Goal: Information Seeking & Learning: Find specific fact

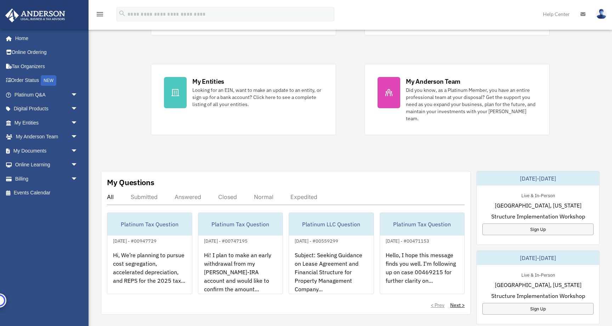
scroll to position [125, 0]
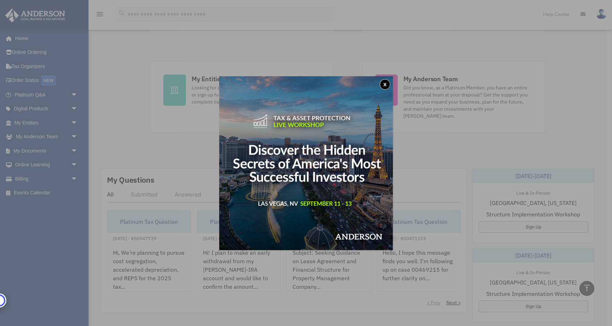
click at [384, 83] on button "x" at bounding box center [385, 84] width 11 height 11
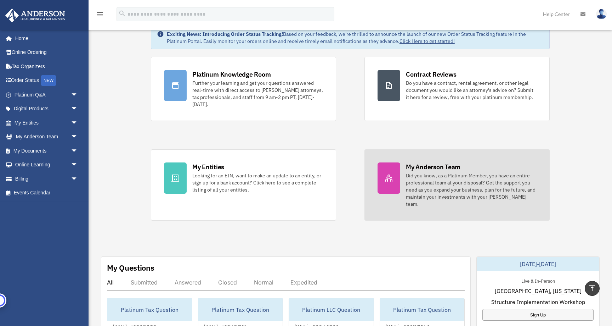
scroll to position [0, 0]
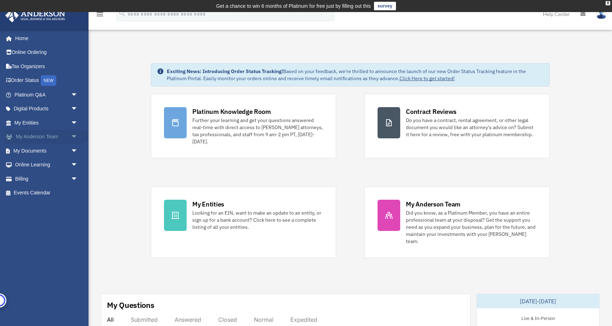
click at [36, 137] on link "My Anderson Team arrow_drop_down" at bounding box center [47, 137] width 84 height 14
click at [74, 136] on span "arrow_drop_down" at bounding box center [78, 137] width 14 height 15
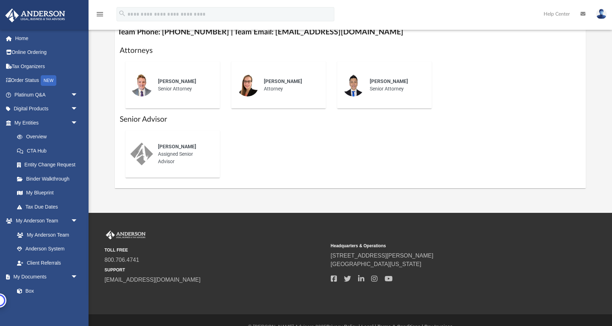
scroll to position [301, 0]
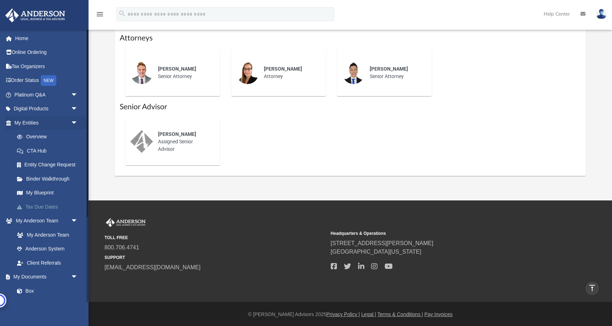
click at [44, 207] on link "Tax Due Dates" at bounding box center [49, 206] width 79 height 14
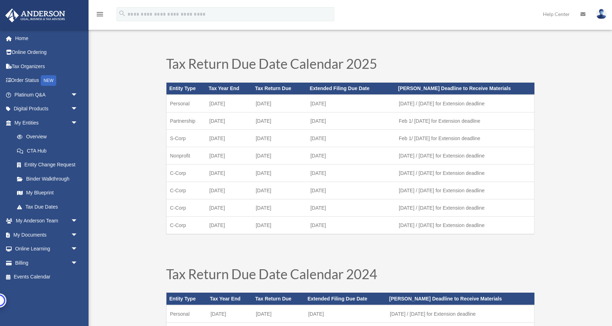
scroll to position [11, 0]
